Goal: Task Accomplishment & Management: Complete application form

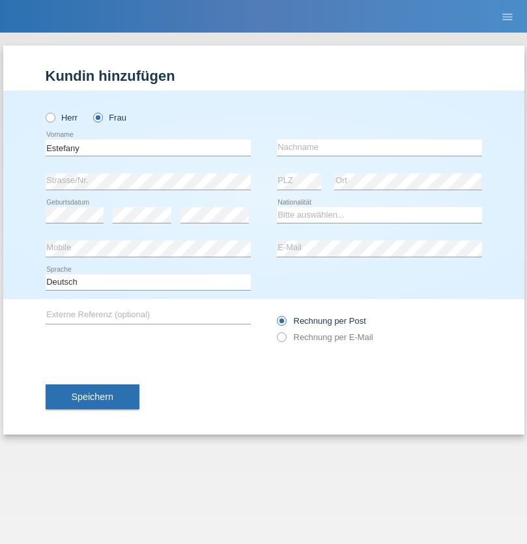
type input "Estefany"
click at [379, 147] on input "text" at bounding box center [379, 147] width 205 height 16
type input "Hasen"
select select "CH"
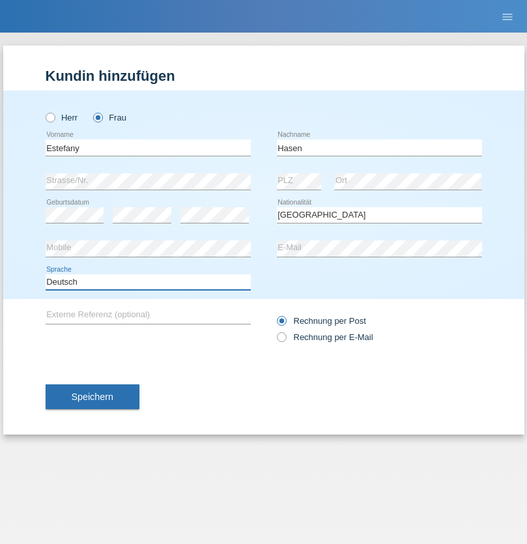
select select "en"
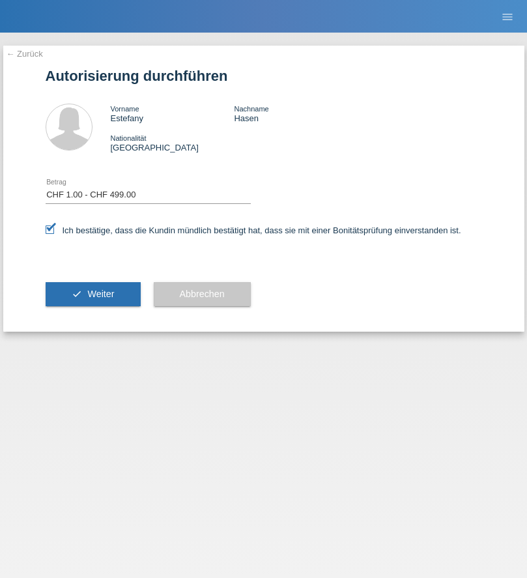
select select "1"
click at [92, 294] on span "Weiter" at bounding box center [100, 293] width 27 height 10
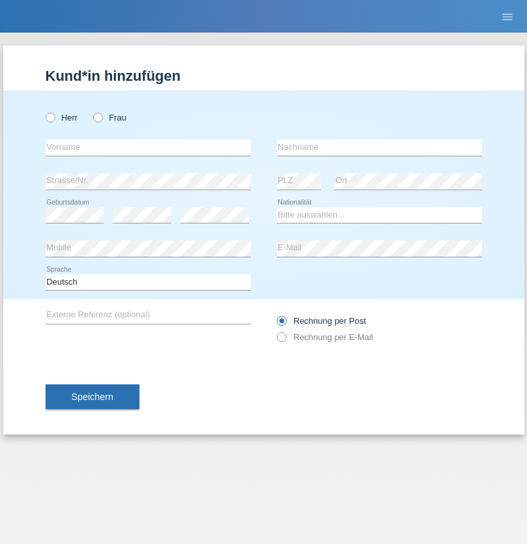
radio input "true"
click at [148, 147] on input "text" at bounding box center [148, 147] width 205 height 16
type input "Varga"
click at [379, 147] on input "text" at bounding box center [379, 147] width 205 height 16
type input "Florin"
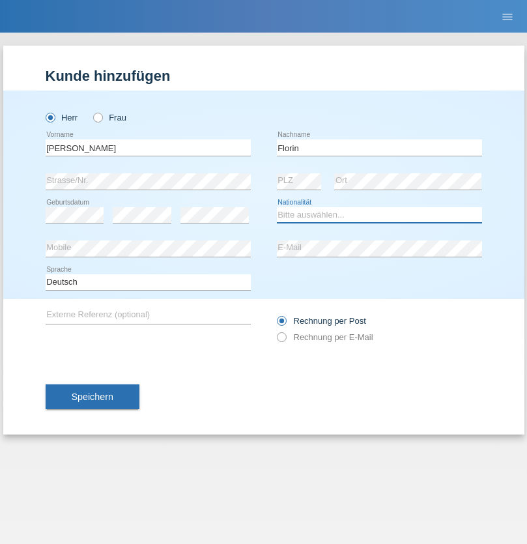
select select "RO"
select select "C"
select select "29"
select select "02"
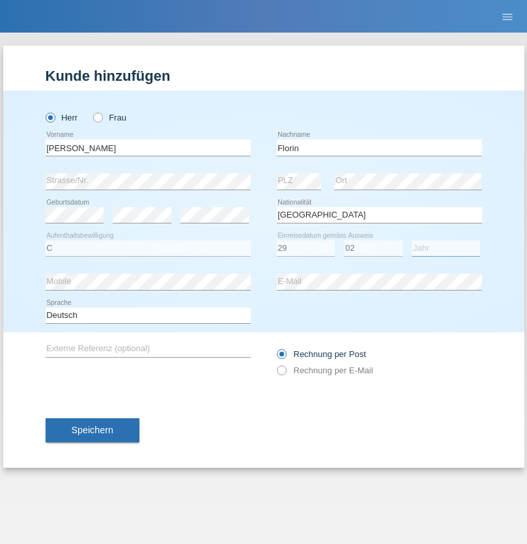
select select "2021"
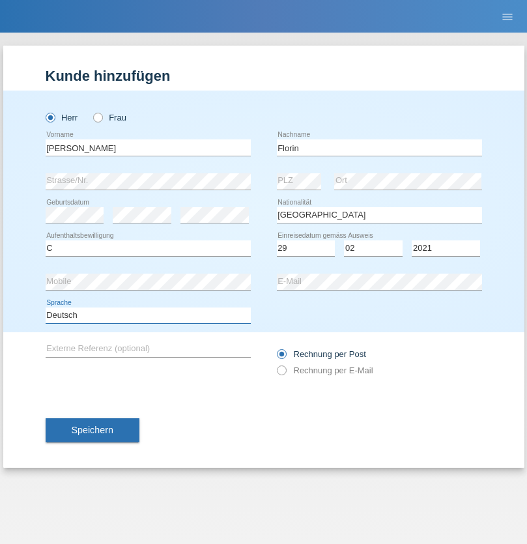
select select "en"
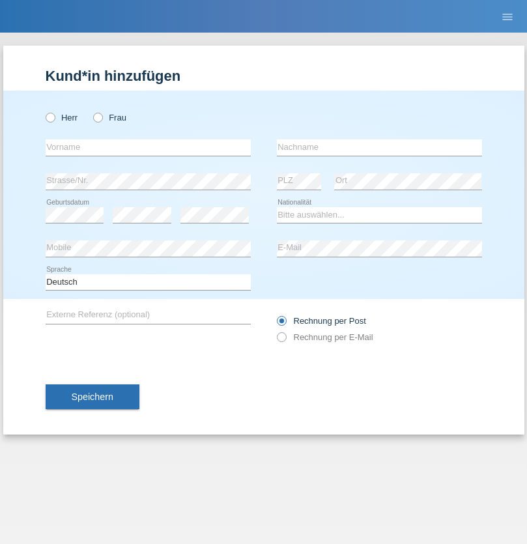
radio input "true"
click at [148, 147] on input "text" at bounding box center [148, 147] width 205 height 16
type input "Ruth"
click at [379, 147] on input "text" at bounding box center [379, 147] width 205 height 16
type input "Krebs"
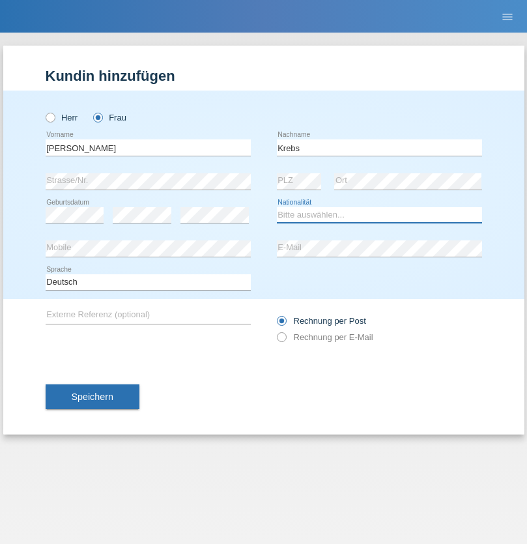
select select "CH"
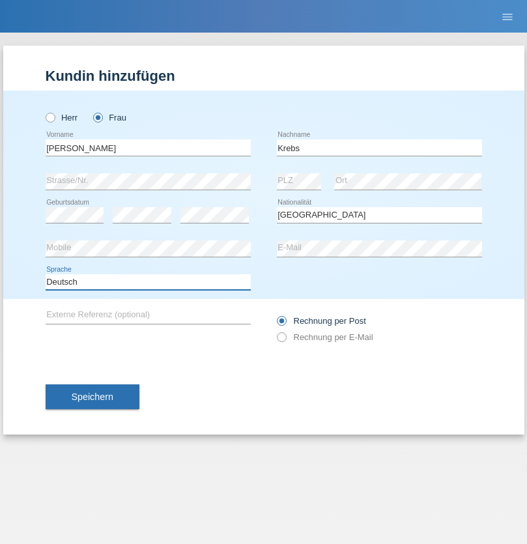
select select "en"
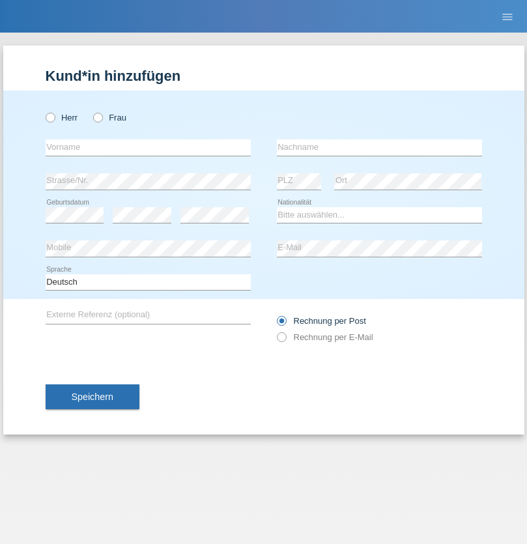
radio input "true"
click at [148, 147] on input "text" at bounding box center [148, 147] width 205 height 16
type input "Qovanaj"
click at [379, 147] on input "text" at bounding box center [379, 147] width 205 height 16
type input "Shaban"
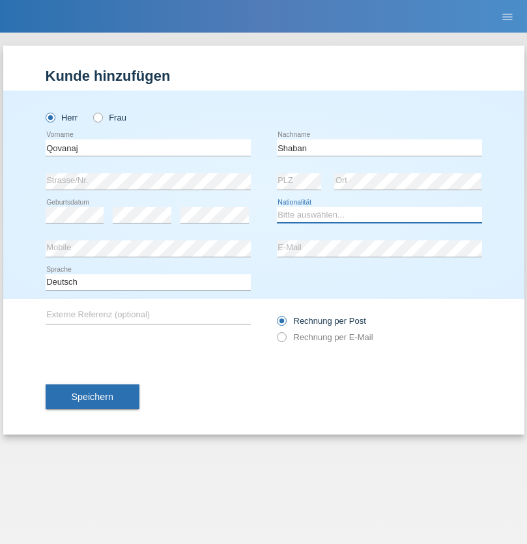
select select "CH"
radio input "true"
click at [148, 147] on input "text" at bounding box center [148, 147] width 205 height 16
type input "[PERSON_NAME]"
click at [379, 147] on input "text" at bounding box center [379, 147] width 205 height 16
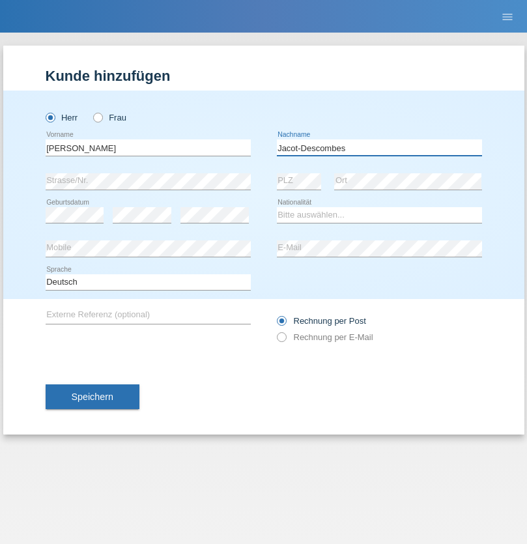
type input "Jacot-Descombes"
select select "CH"
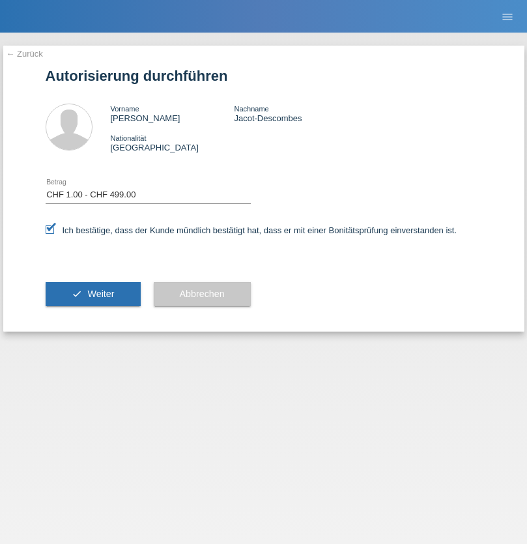
select select "1"
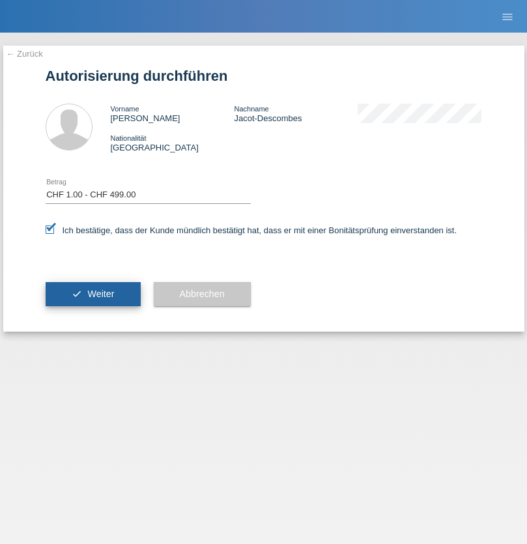
click at [92, 294] on span "Weiter" at bounding box center [100, 293] width 27 height 10
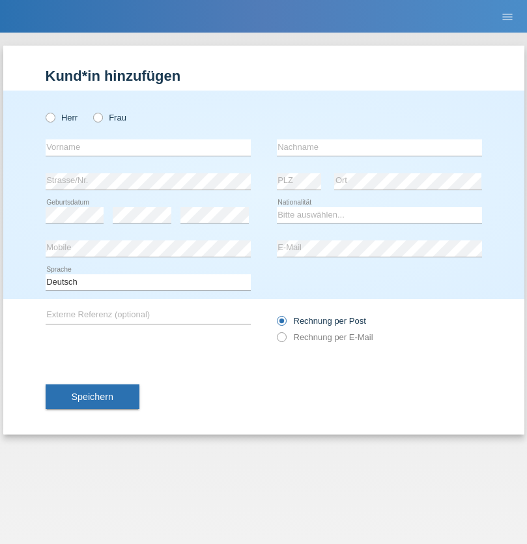
radio input "true"
click at [148, 147] on input "text" at bounding box center [148, 147] width 205 height 16
type input "Marian"
click at [379, 147] on input "text" at bounding box center [379, 147] width 205 height 16
type input "Matusa"
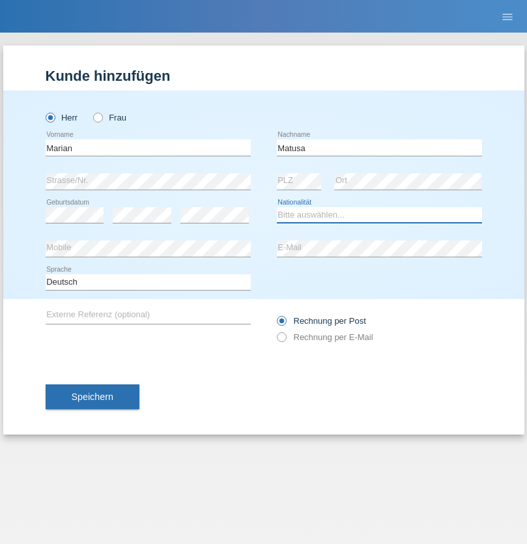
select select "RO"
select select "C"
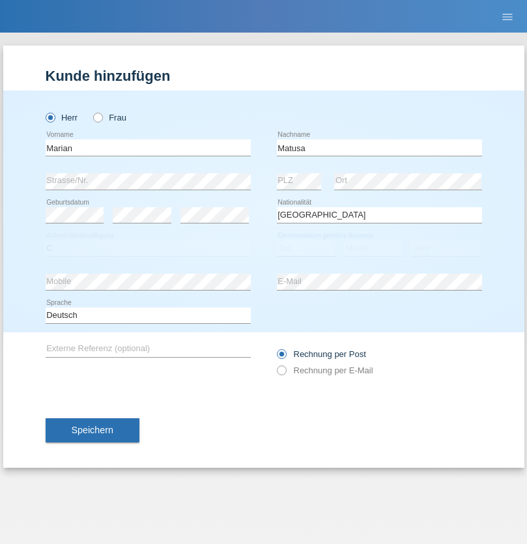
select select "01"
select select "06"
select select "2016"
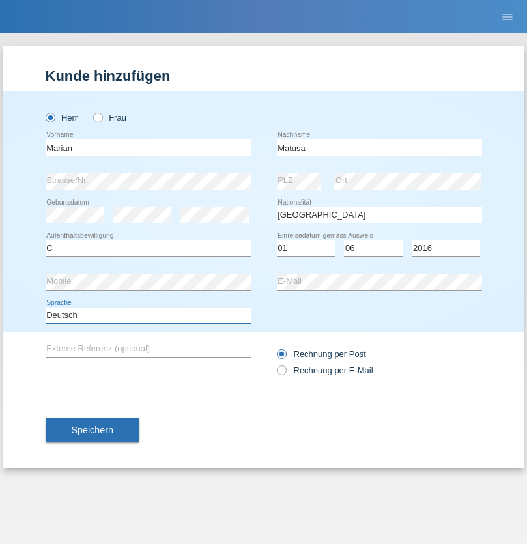
select select "en"
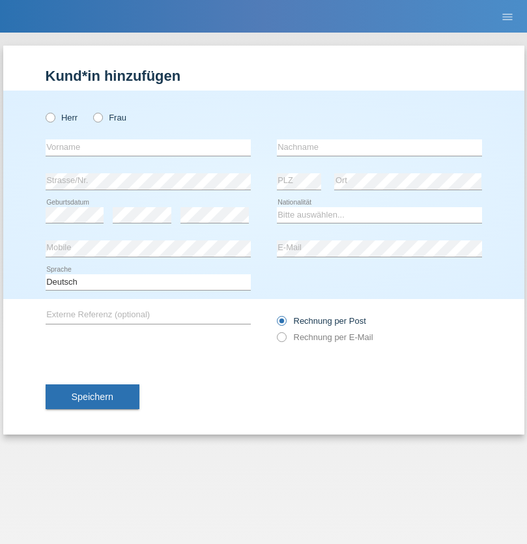
radio input "true"
click at [148, 147] on input "text" at bounding box center [148, 147] width 205 height 16
type input "Marco"
click at [379, 147] on input "text" at bounding box center [379, 147] width 205 height 16
type input "Weinlein"
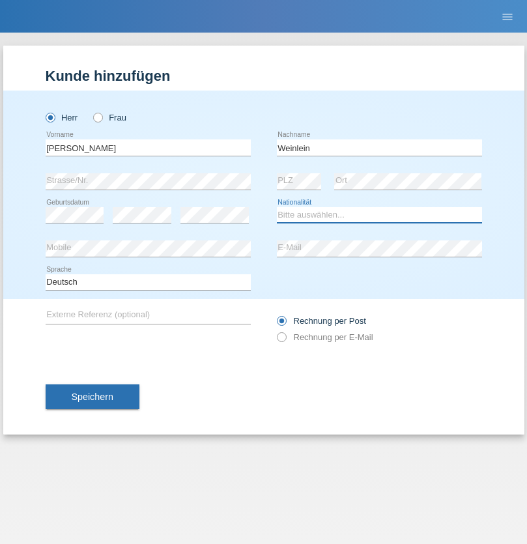
select select "CH"
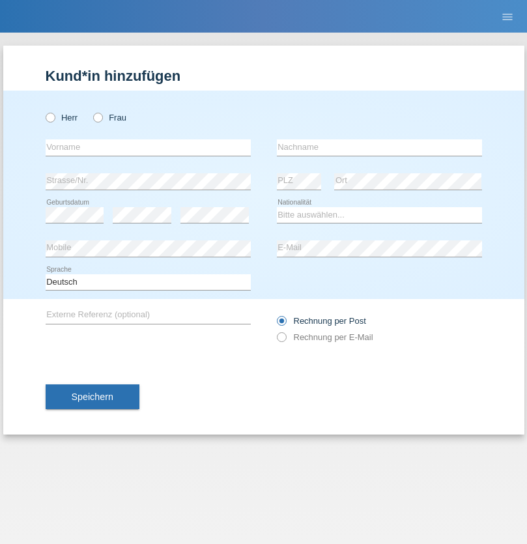
radio input "true"
click at [148, 147] on input "text" at bounding box center [148, 147] width 205 height 16
type input "Jashari lmeri"
click at [379, 147] on input "text" at bounding box center [379, 147] width 205 height 16
type input "Rabije"
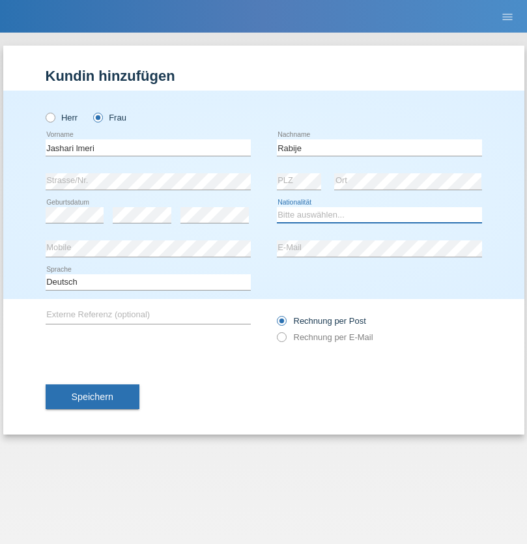
select select "CH"
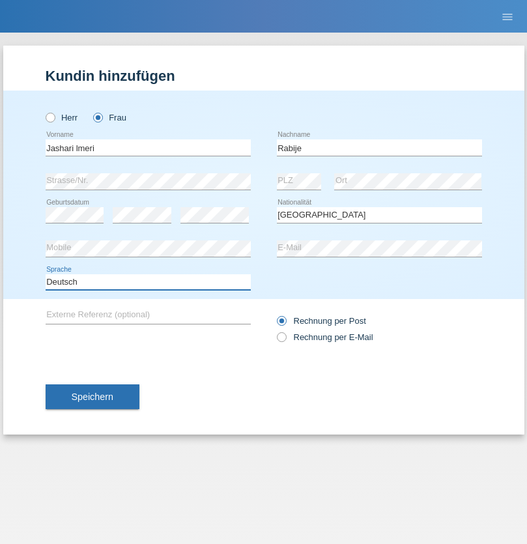
select select "en"
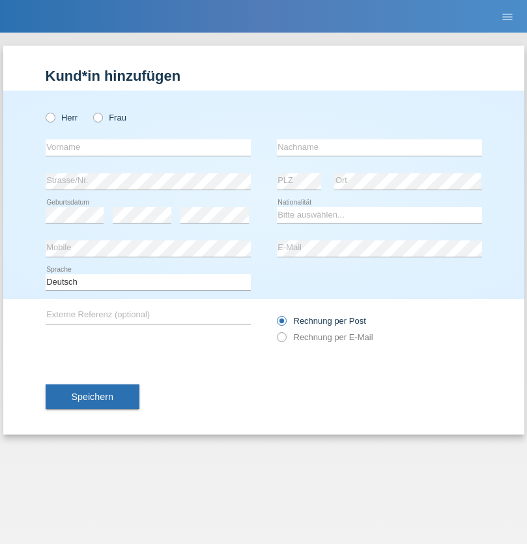
radio input "true"
click at [148, 147] on input "text" at bounding box center [148, 147] width 205 height 16
type input "firat"
click at [379, 147] on input "text" at bounding box center [379, 147] width 205 height 16
type input "kara"
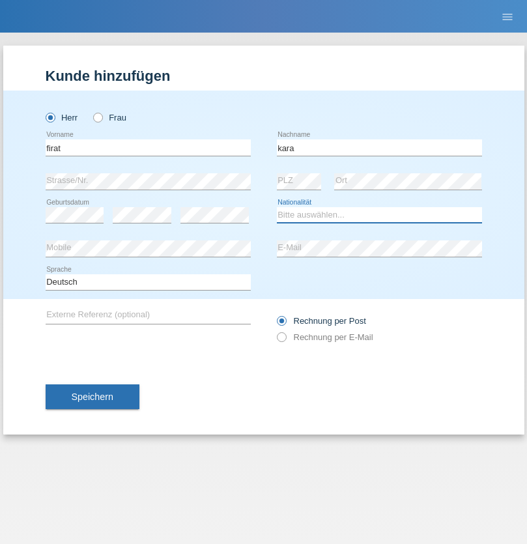
select select "CH"
radio input "true"
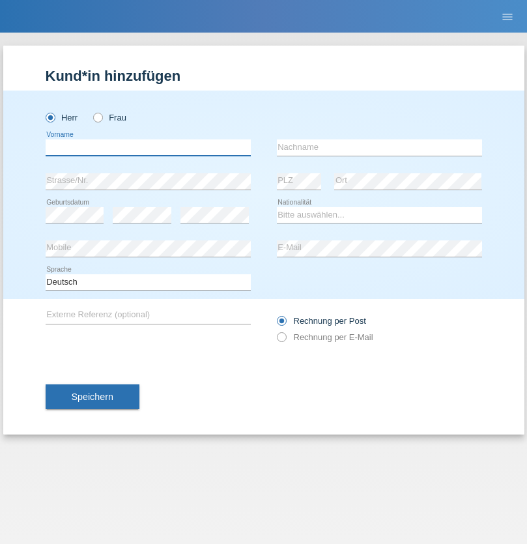
click at [148, 147] on input "text" at bounding box center [148, 147] width 205 height 16
type input "Gigov"
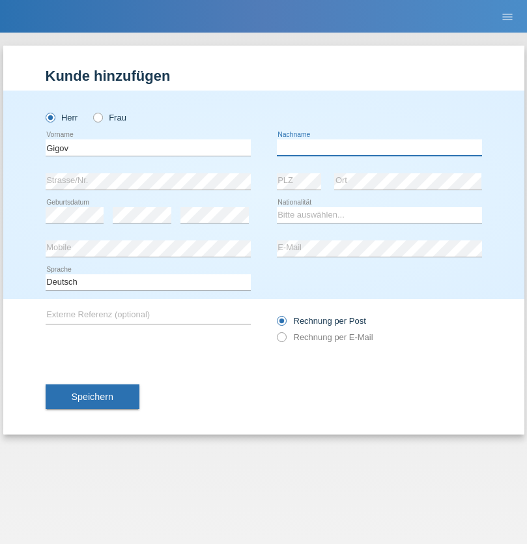
click at [379, 147] on input "text" at bounding box center [379, 147] width 205 height 16
type input "Zhan"
select select "BG"
select select "C"
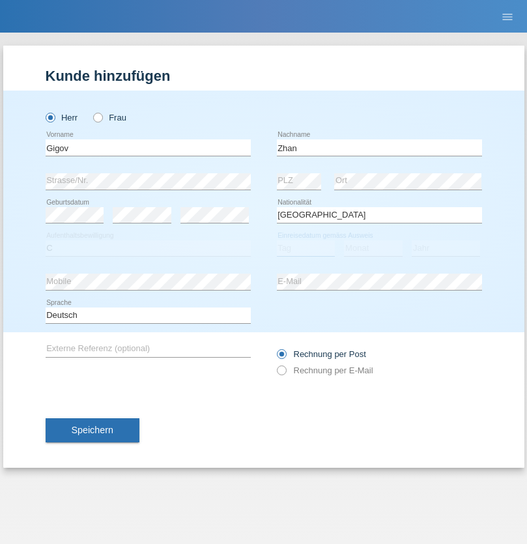
select select "23"
select select "10"
select select "2021"
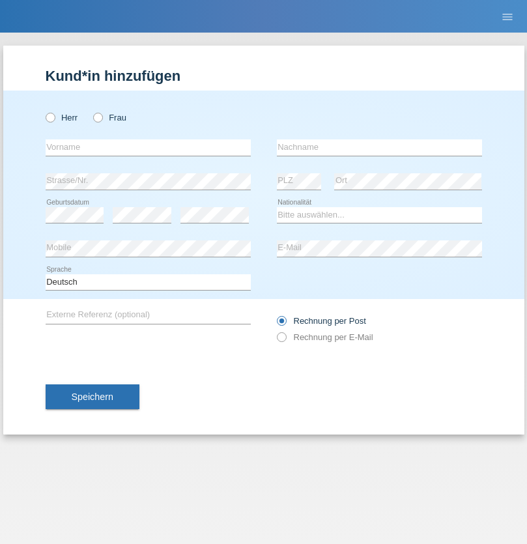
radio input "true"
click at [148, 147] on input "text" at bounding box center [148, 147] width 205 height 16
type input "Amand"
click at [379, 147] on input "text" at bounding box center [379, 147] width 205 height 16
type input "Pires"
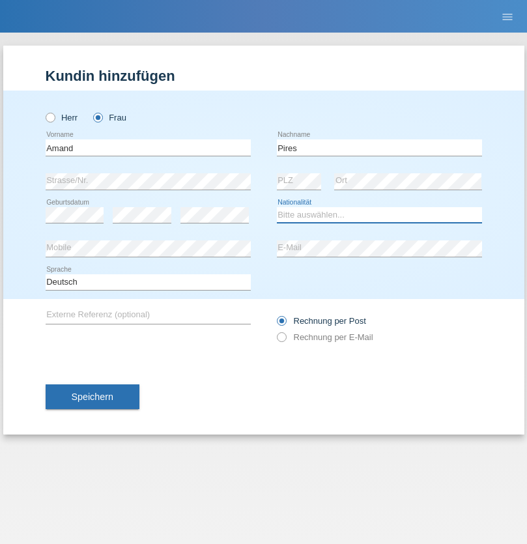
select select "CH"
radio input "true"
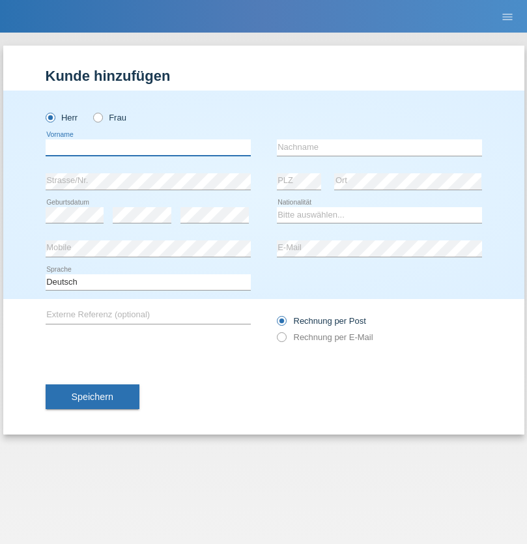
click at [148, 147] on input "text" at bounding box center [148, 147] width 205 height 16
type input "[PERSON_NAME]"
click at [379, 147] on input "text" at bounding box center [379, 147] width 205 height 16
type input "Saidi"
select select "CH"
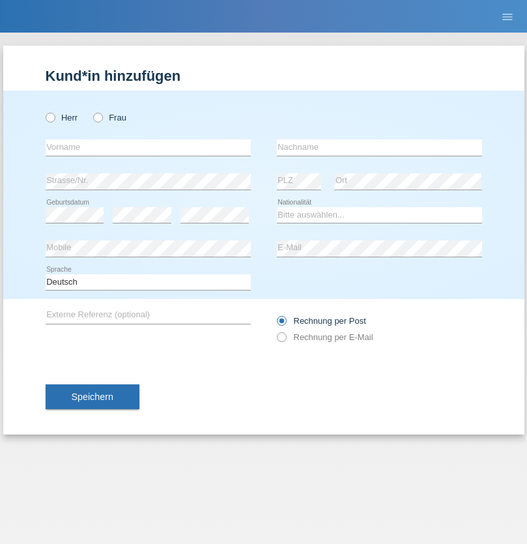
radio input "true"
click at [148, 147] on input "text" at bounding box center [148, 147] width 205 height 16
type input "Matusa"
click at [379, 147] on input "text" at bounding box center [379, 147] width 205 height 16
type input "[PERSON_NAME]"
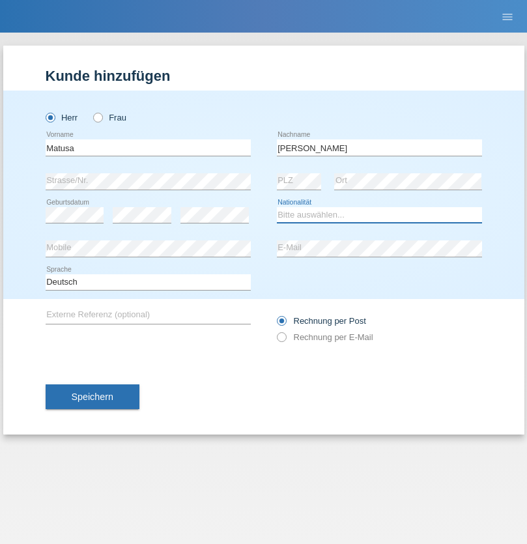
select select "OM"
select select "C"
select select "01"
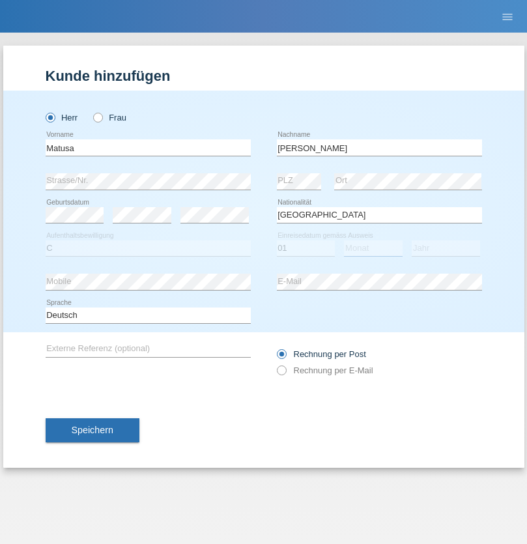
select select "06"
select select "2016"
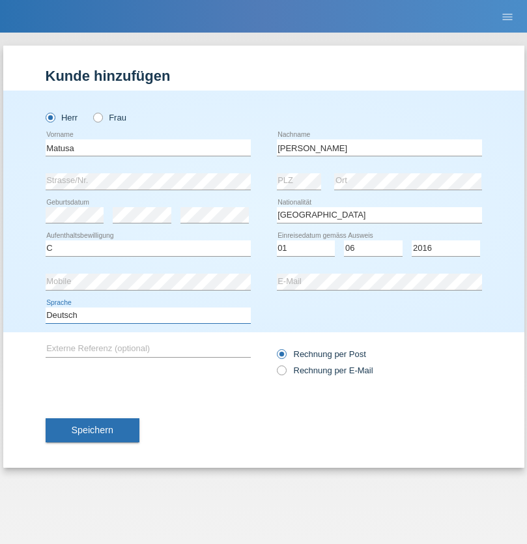
select select "en"
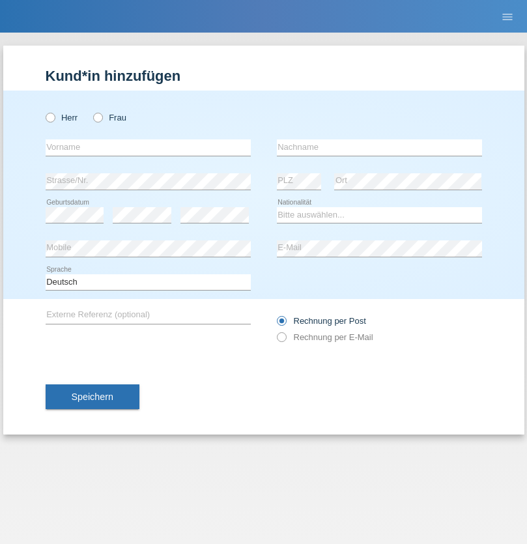
radio input "true"
click at [148, 147] on input "text" at bounding box center [148, 147] width 205 height 16
type input "Edinson Maurício"
click at [379, 147] on input "text" at bounding box center [379, 147] width 205 height 16
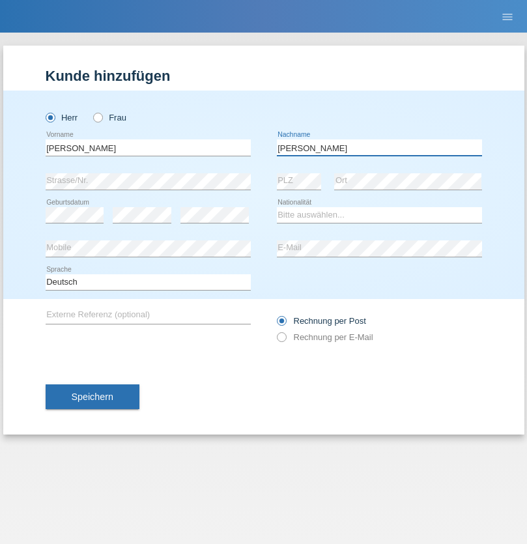
type input "Branquinho Alexander"
select select "PT"
select select "C"
select select "23"
select select "08"
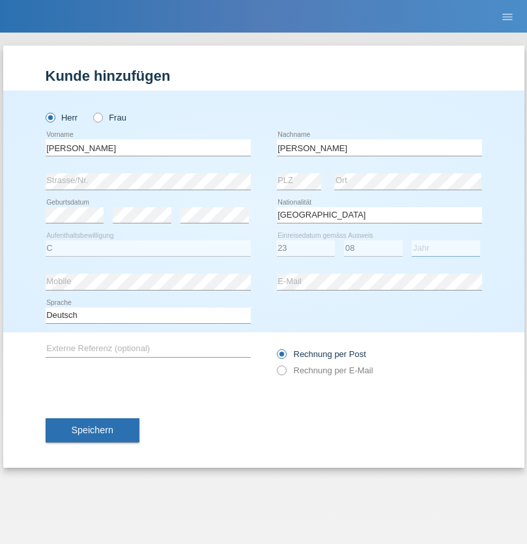
select select "2021"
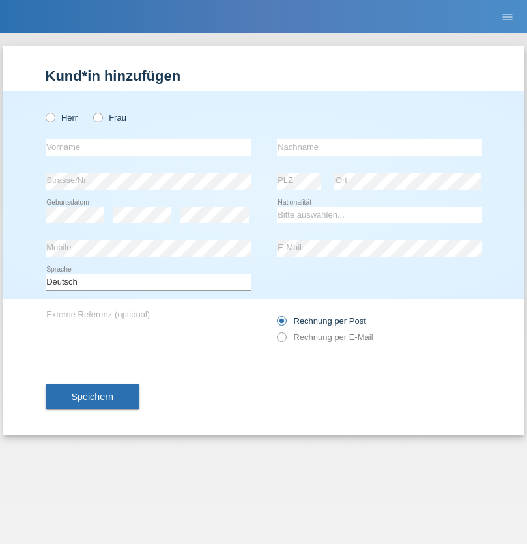
radio input "true"
click at [148, 147] on input "text" at bounding box center [148, 147] width 205 height 16
type input "[PERSON_NAME]"
click at [379, 147] on input "text" at bounding box center [379, 147] width 205 height 16
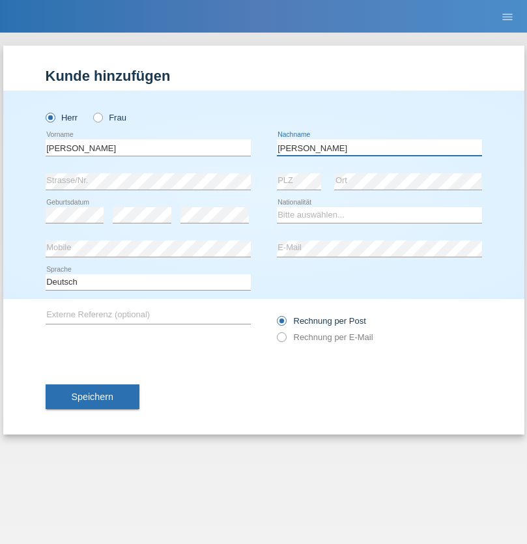
type input "Meier"
select select "CH"
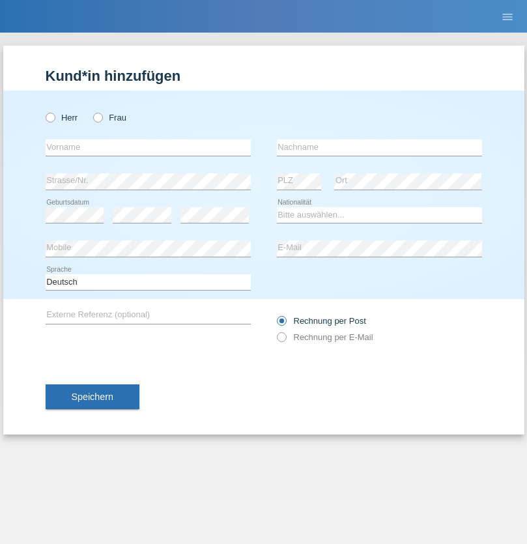
radio input "true"
click at [148, 147] on input "text" at bounding box center [148, 147] width 205 height 16
type input "Szilvia"
click at [379, 147] on input "text" at bounding box center [379, 147] width 205 height 16
type input "Olakh"
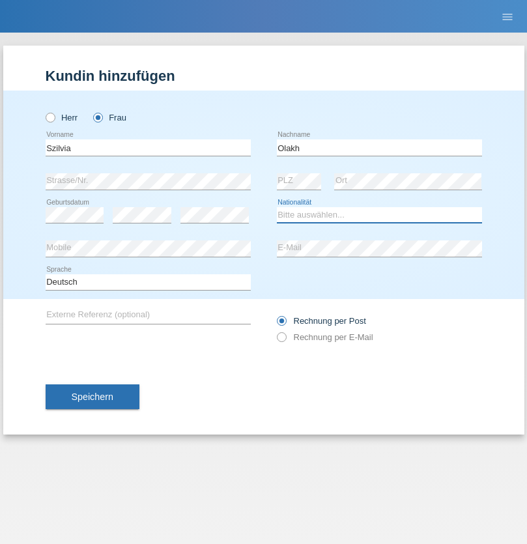
select select "UA"
select select "C"
select select "15"
select select "09"
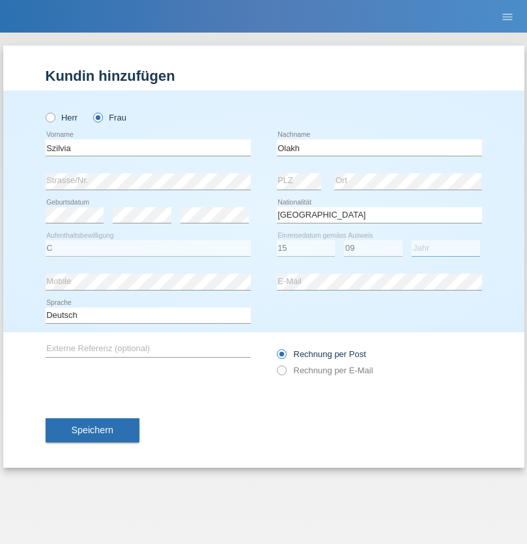
select select "2021"
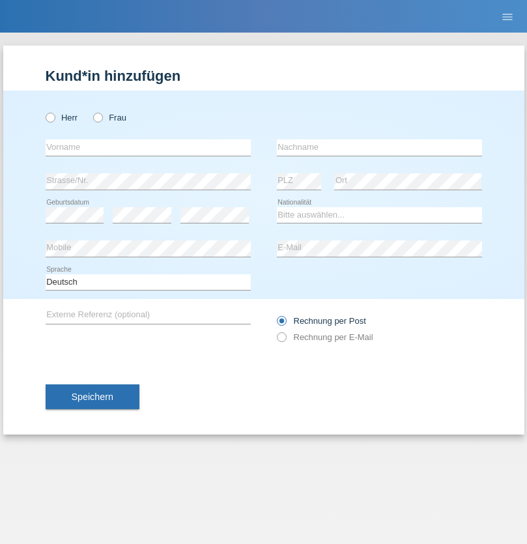
radio input "true"
click at [148, 147] on input "text" at bounding box center [148, 147] width 205 height 16
type input "Asrit"
click at [379, 147] on input "text" at bounding box center [379, 147] width 205 height 16
type input "Kupa"
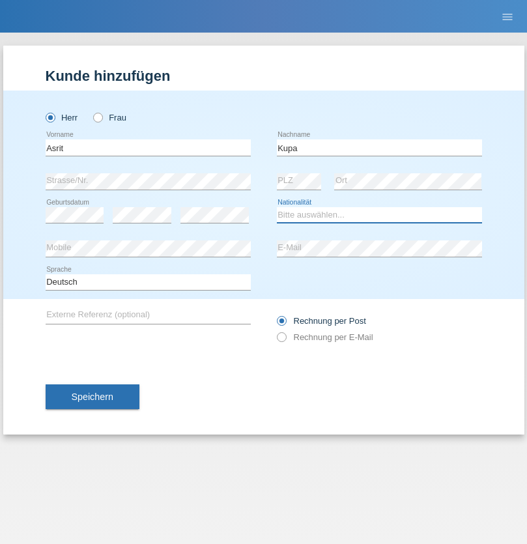
select select "MK"
select select "C"
select select "27"
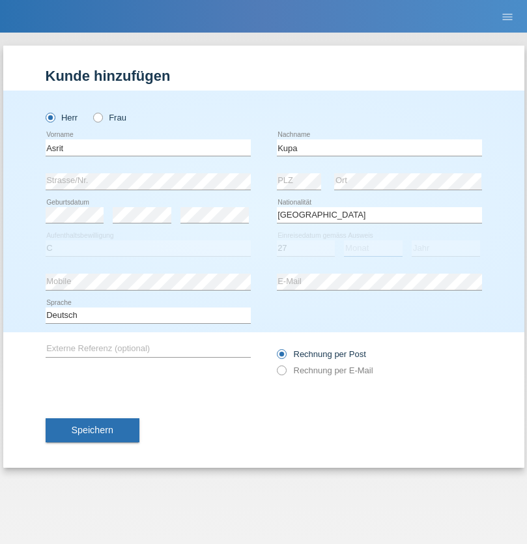
select select "05"
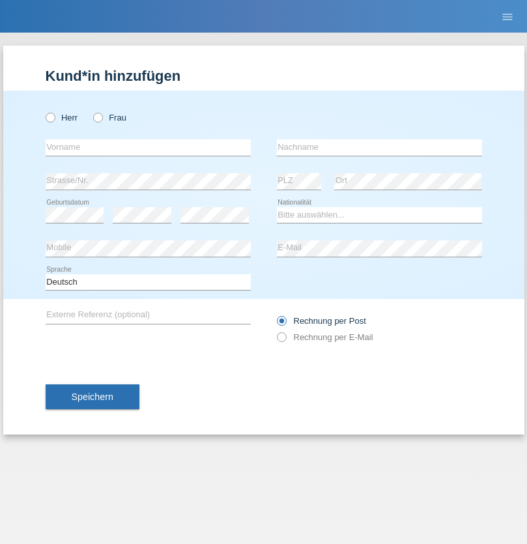
radio input "true"
click at [148, 147] on input "text" at bounding box center [148, 147] width 205 height 16
type input "[PERSON_NAME]"
click at [379, 147] on input "text" at bounding box center [379, 147] width 205 height 16
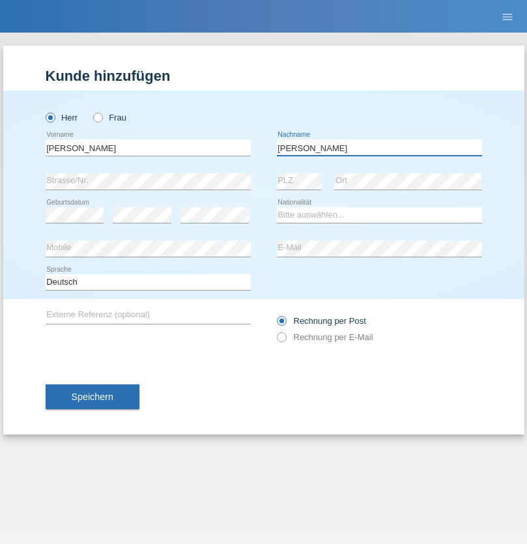
type input "[PERSON_NAME]"
select select "SY"
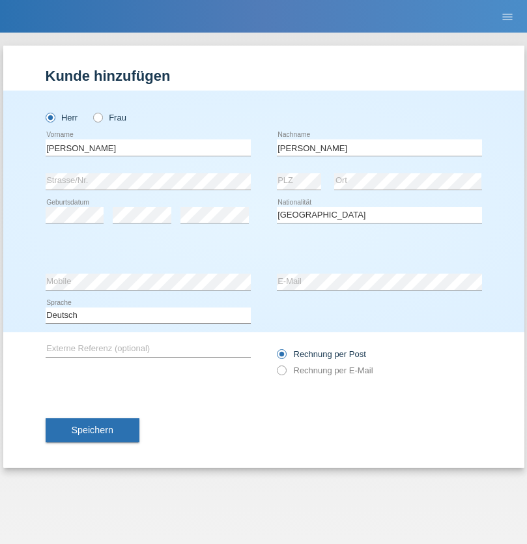
select select "C"
select select "15"
select select "09"
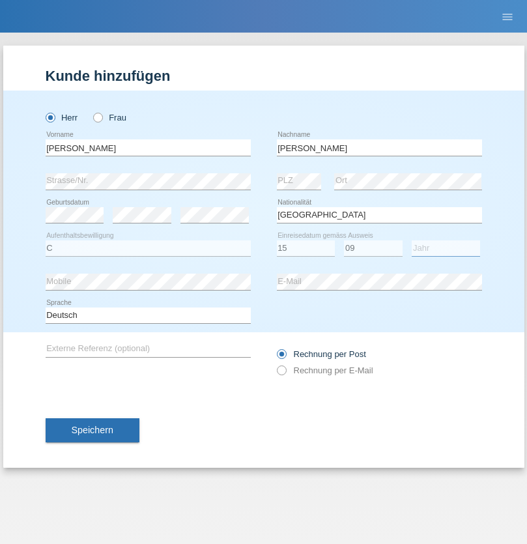
select select "2021"
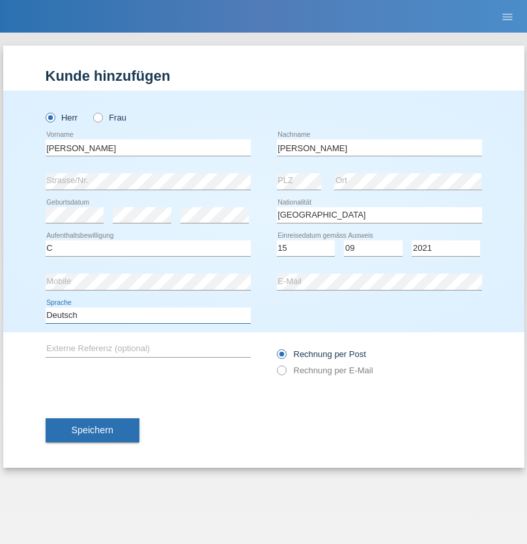
select select "en"
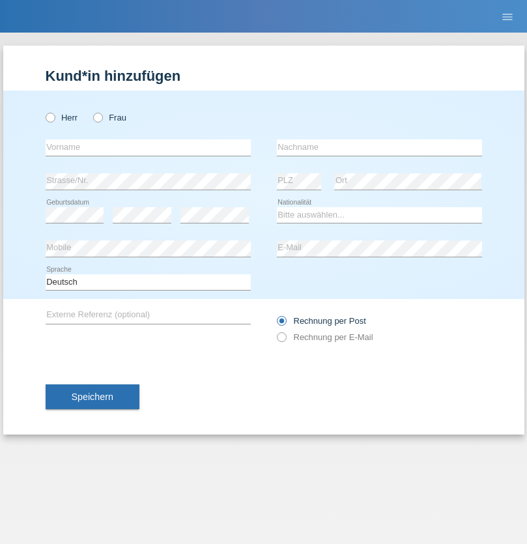
radio input "true"
select select "CH"
radio input "true"
click at [148, 147] on input "text" at bounding box center [148, 147] width 205 height 16
type input "[PERSON_NAME]"
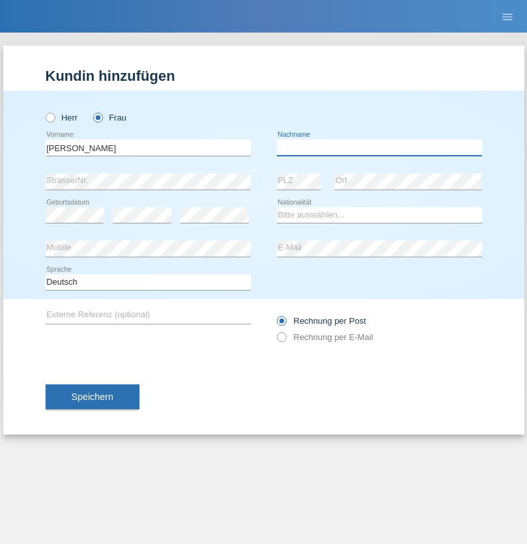
click at [379, 147] on input "text" at bounding box center [379, 147] width 205 height 16
type input "Bacic"
select select "CH"
